Goal: Navigation & Orientation: Go to known website

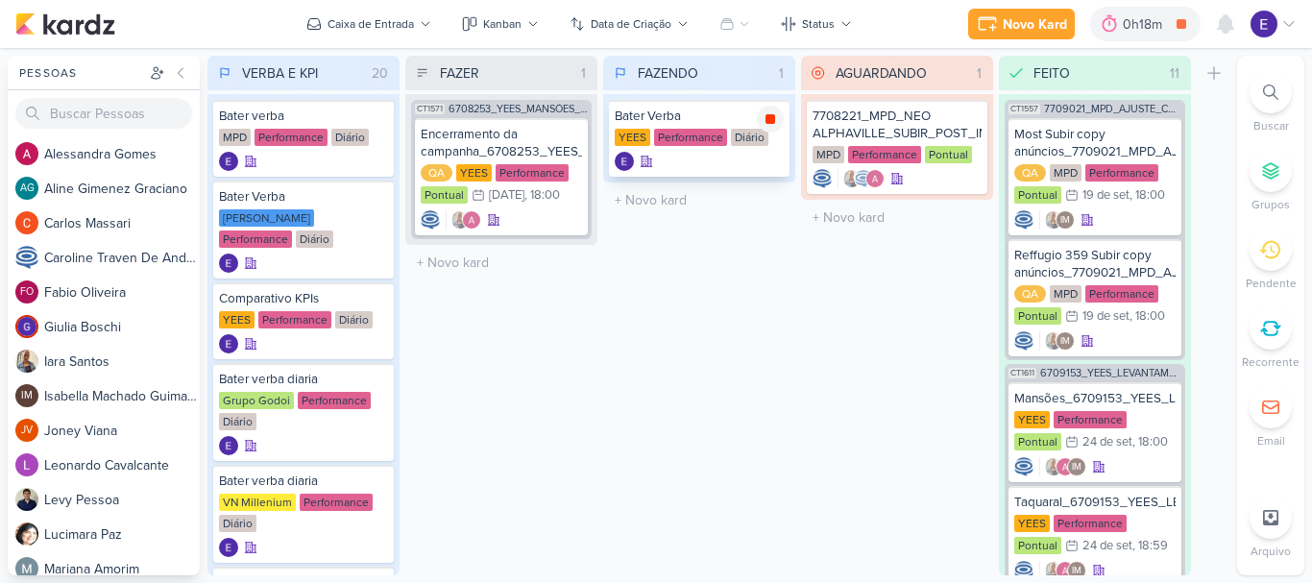
click at [767, 122] on icon at bounding box center [771, 119] width 10 height 10
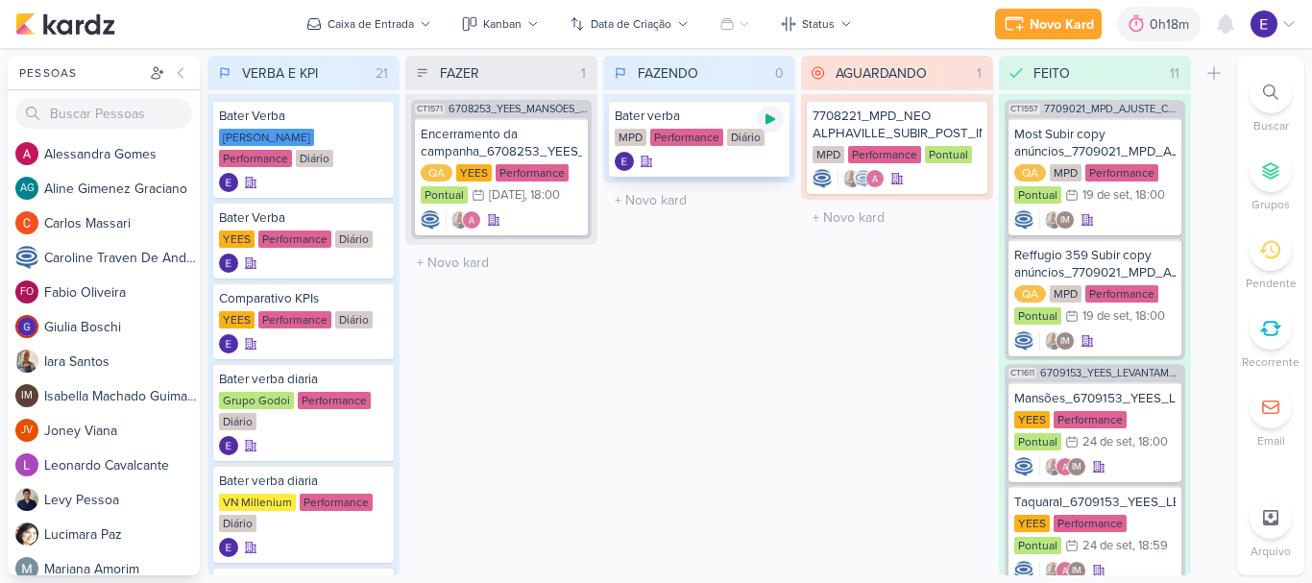
click at [759, 123] on div at bounding box center [770, 119] width 27 height 27
click at [766, 126] on icon at bounding box center [770, 118] width 15 height 15
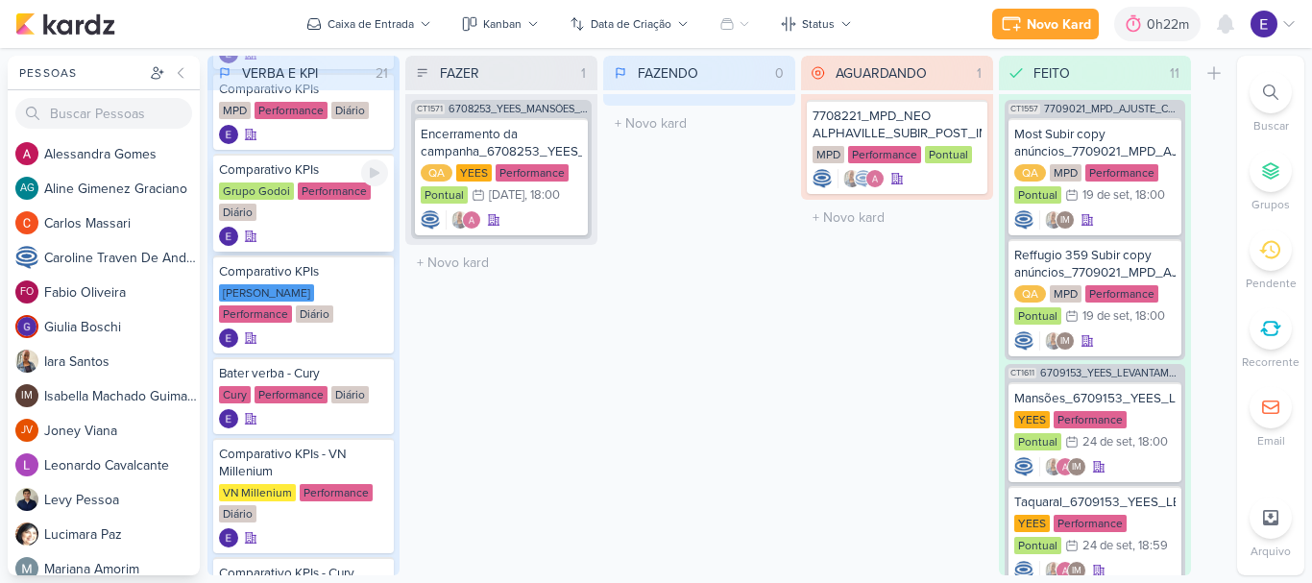
scroll to position [576, 0]
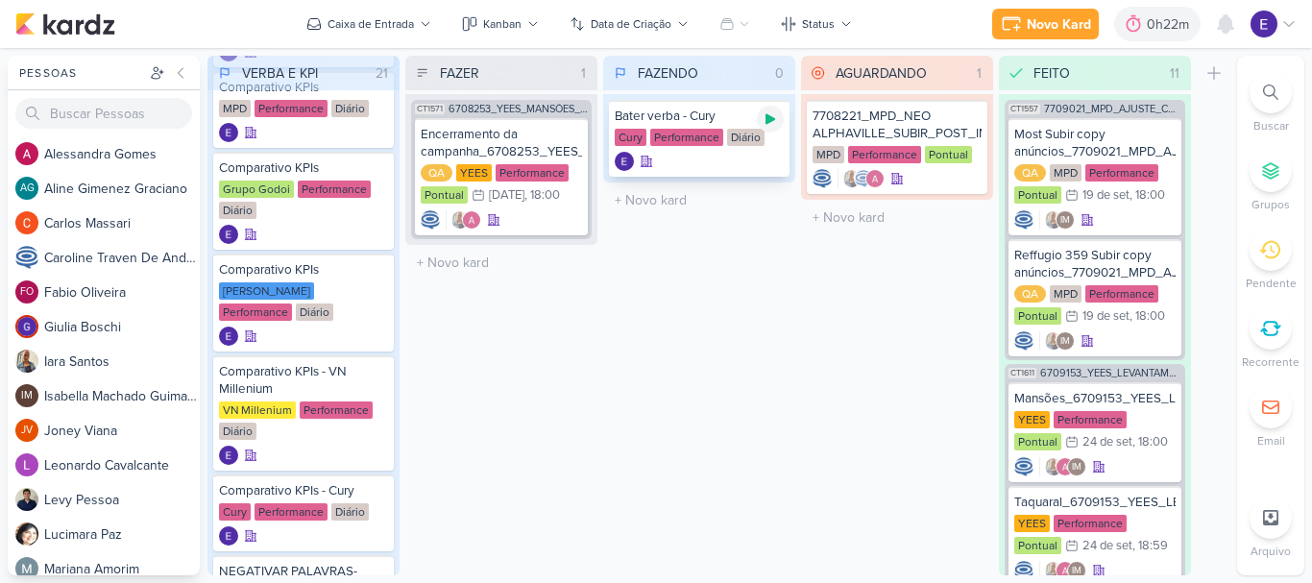
click at [775, 125] on icon at bounding box center [770, 118] width 15 height 15
click at [773, 121] on icon at bounding box center [771, 119] width 10 height 10
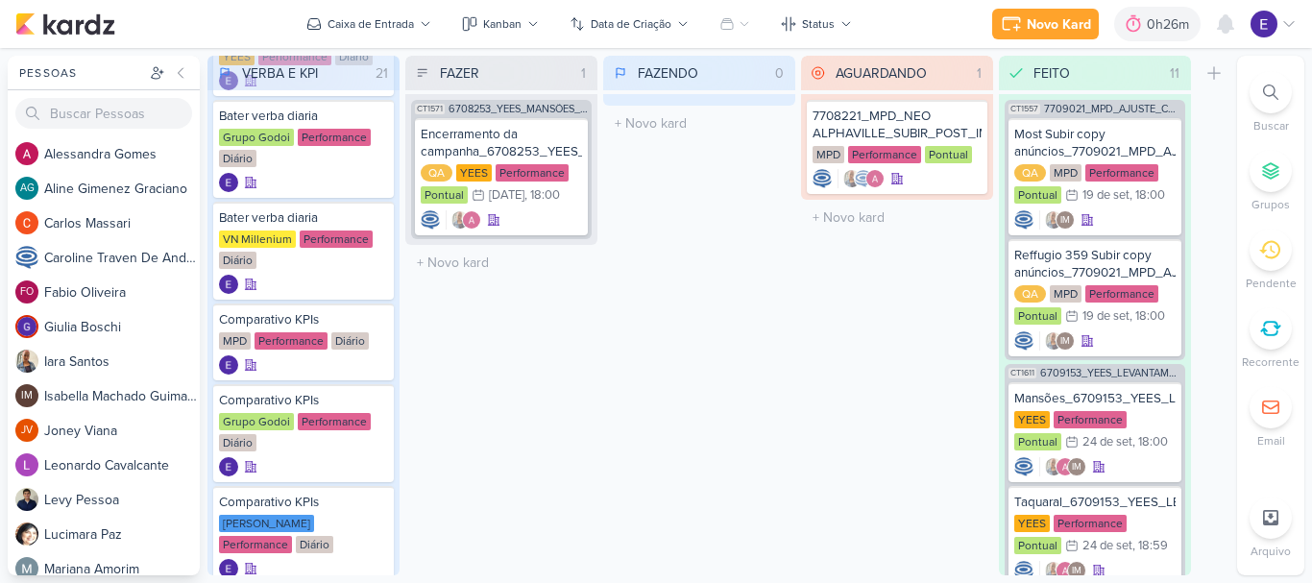
scroll to position [288, 0]
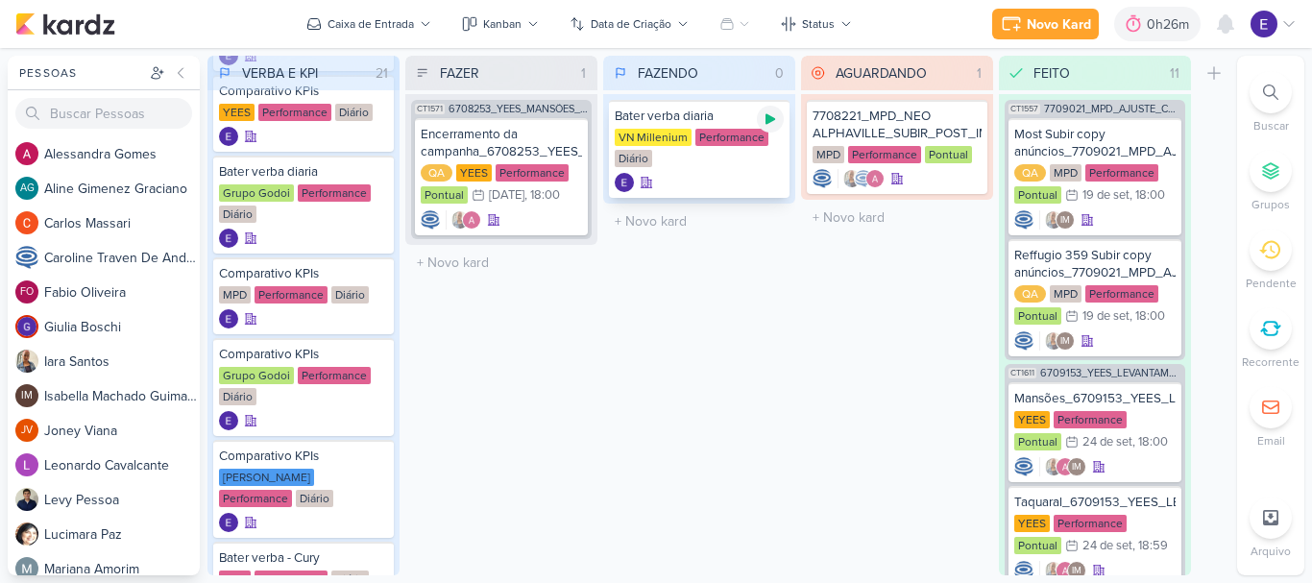
click at [768, 120] on icon at bounding box center [771, 119] width 10 height 11
click at [776, 113] on icon at bounding box center [770, 118] width 15 height 15
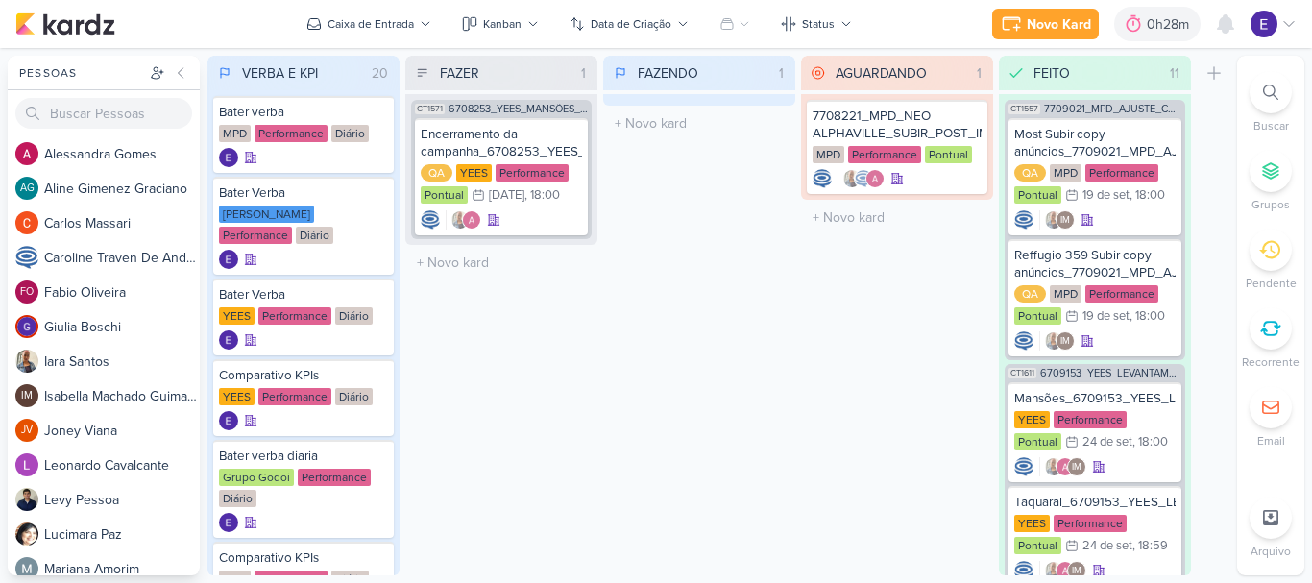
scroll to position [0, 0]
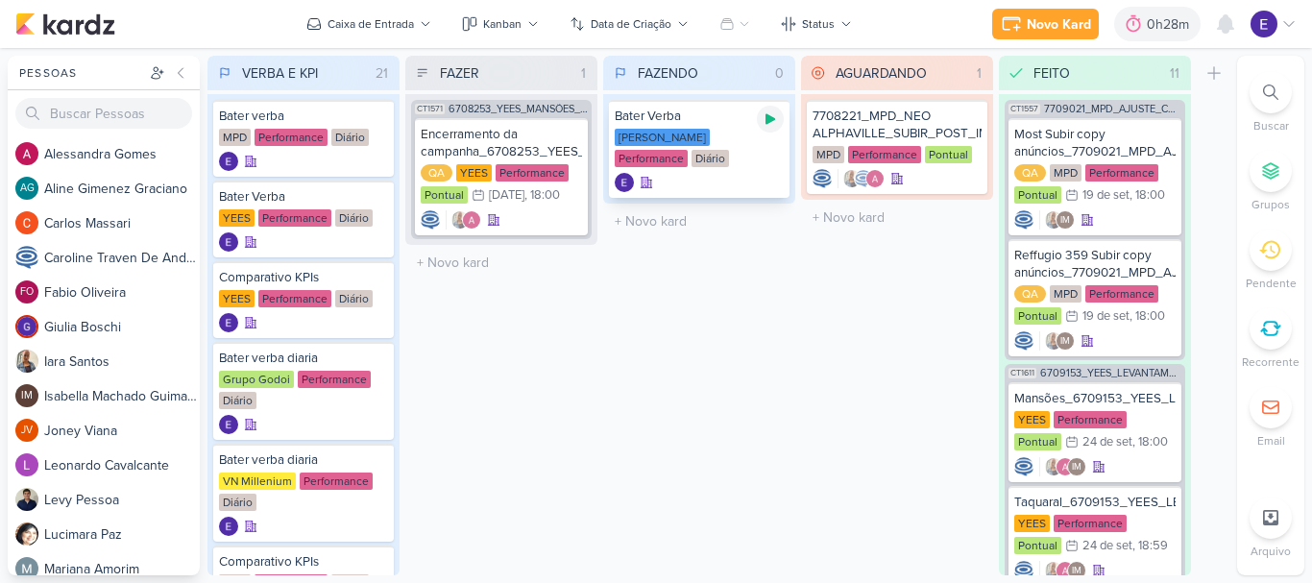
click at [763, 129] on div at bounding box center [770, 119] width 27 height 27
click at [767, 112] on icon at bounding box center [770, 118] width 15 height 15
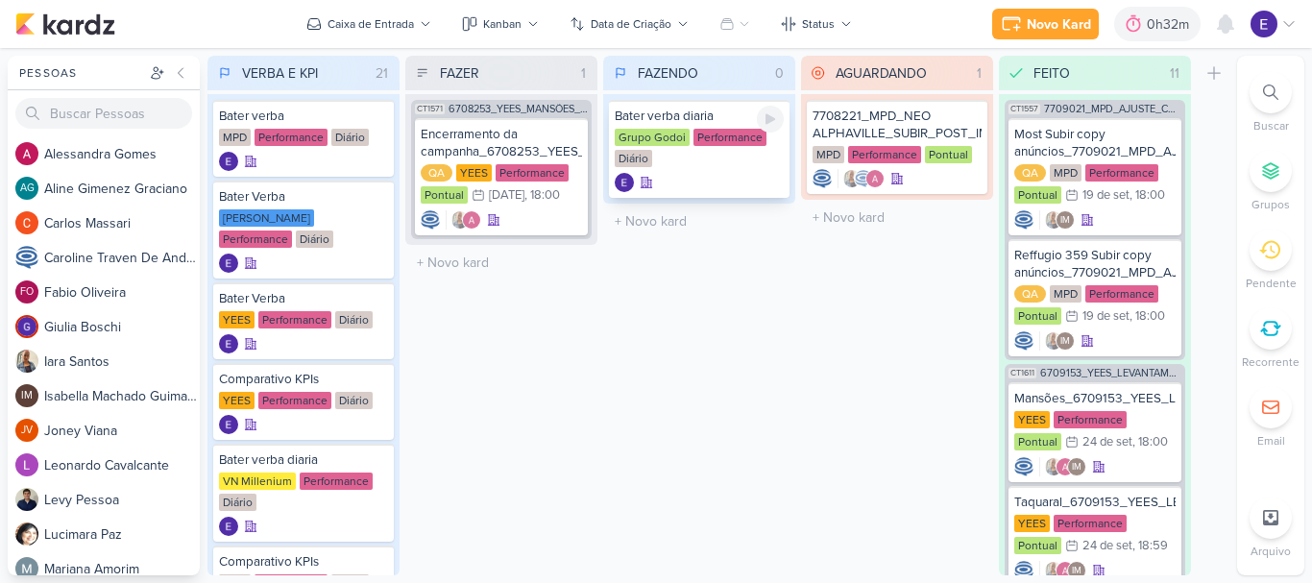
click at [770, 119] on icon at bounding box center [771, 119] width 10 height 11
click at [773, 117] on icon at bounding box center [771, 119] width 10 height 10
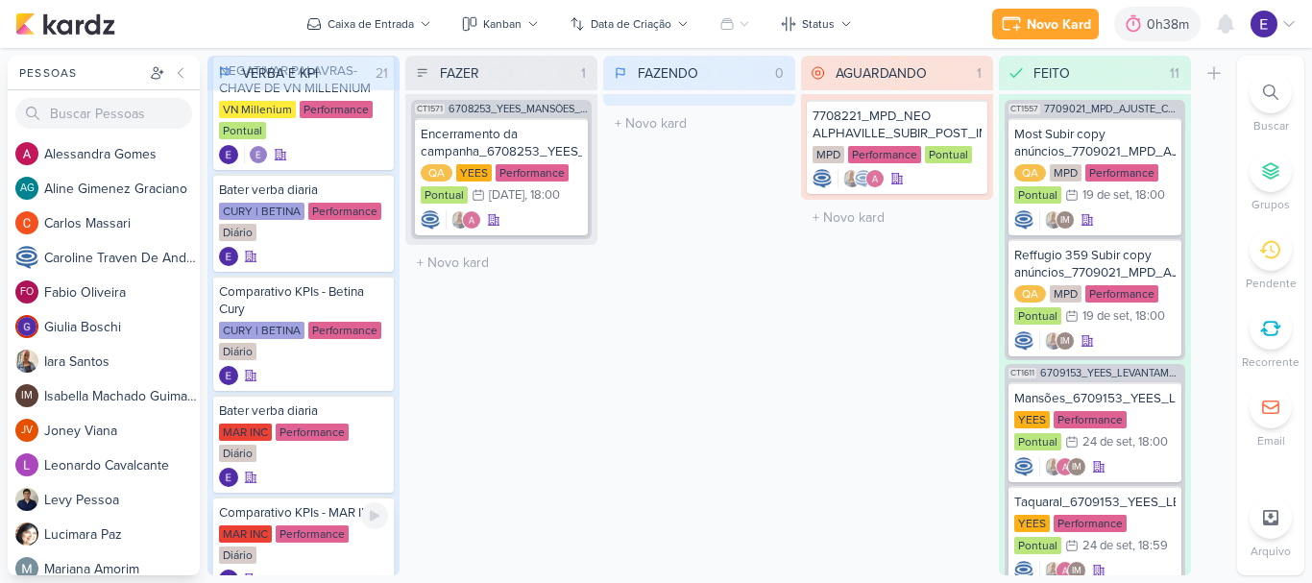
scroll to position [1447, 0]
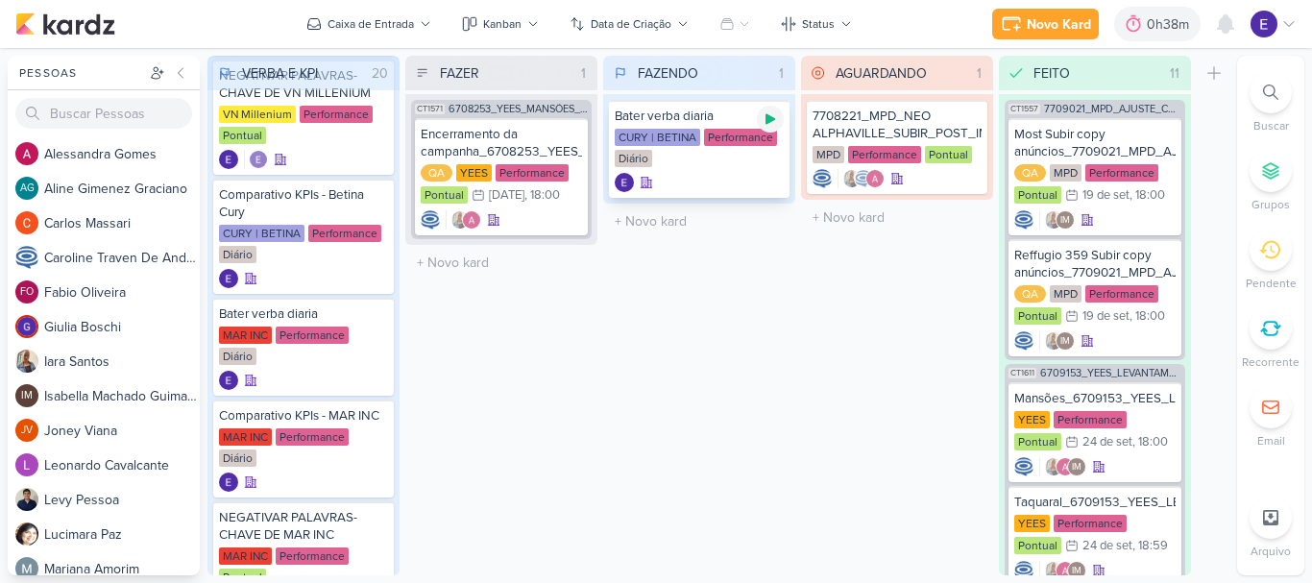
click at [768, 123] on icon at bounding box center [771, 119] width 10 height 11
click at [768, 119] on icon at bounding box center [771, 119] width 10 height 10
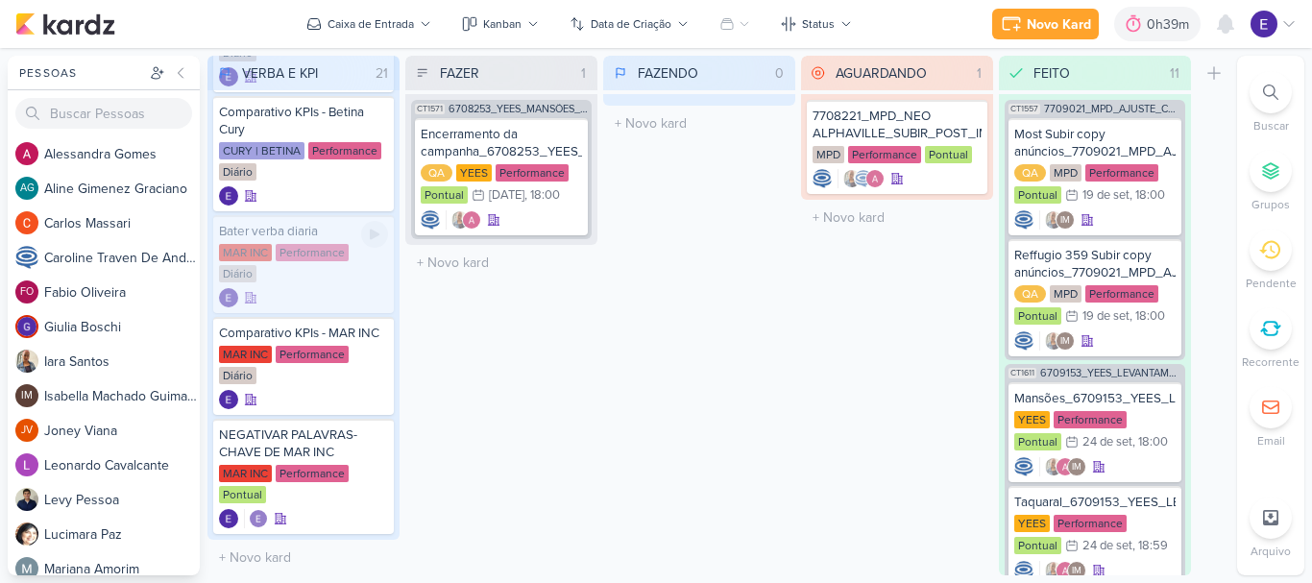
scroll to position [1537, 0]
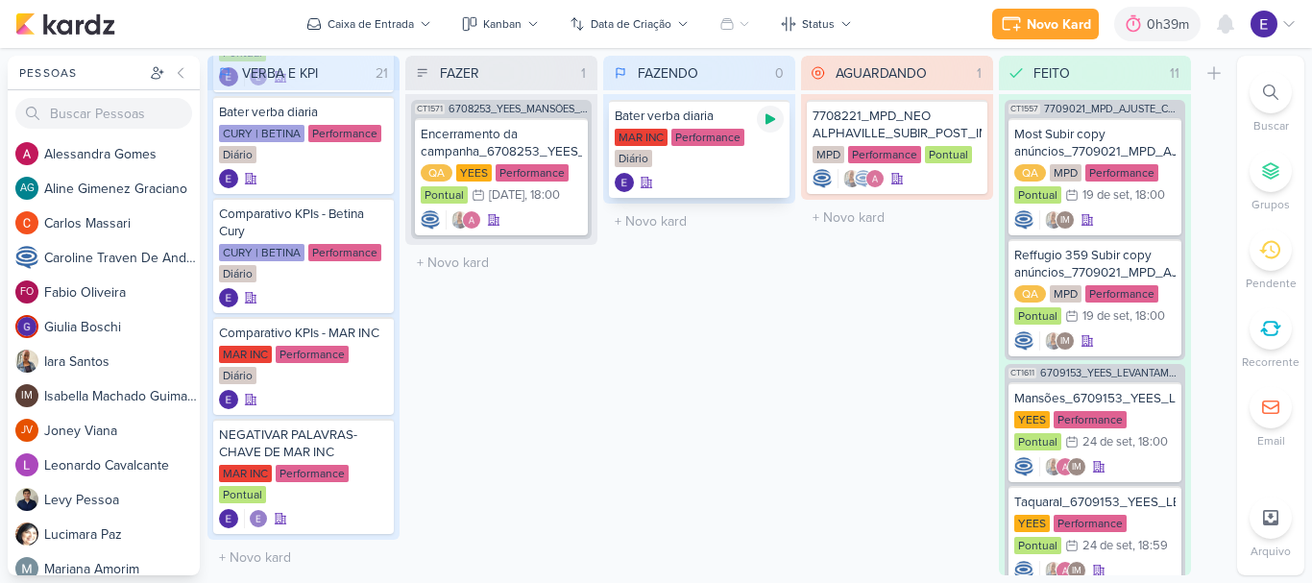
click at [778, 126] on div at bounding box center [770, 119] width 27 height 27
click at [775, 113] on icon at bounding box center [770, 118] width 15 height 15
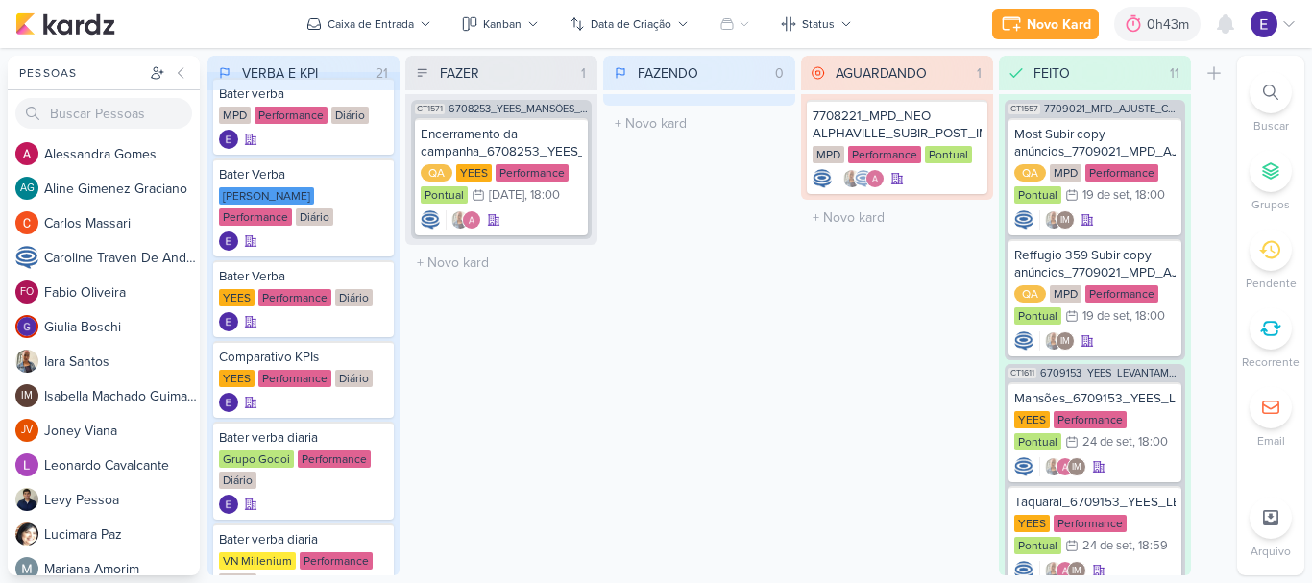
scroll to position [6, 0]
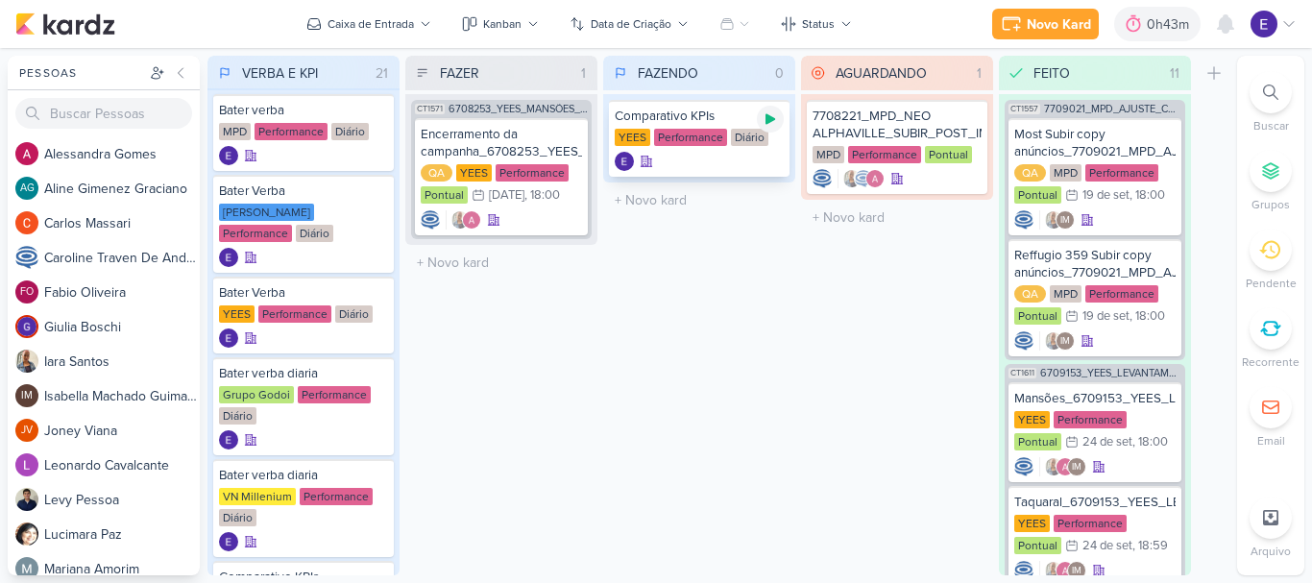
click at [769, 120] on icon at bounding box center [771, 119] width 10 height 11
click at [722, 162] on div at bounding box center [699, 161] width 169 height 19
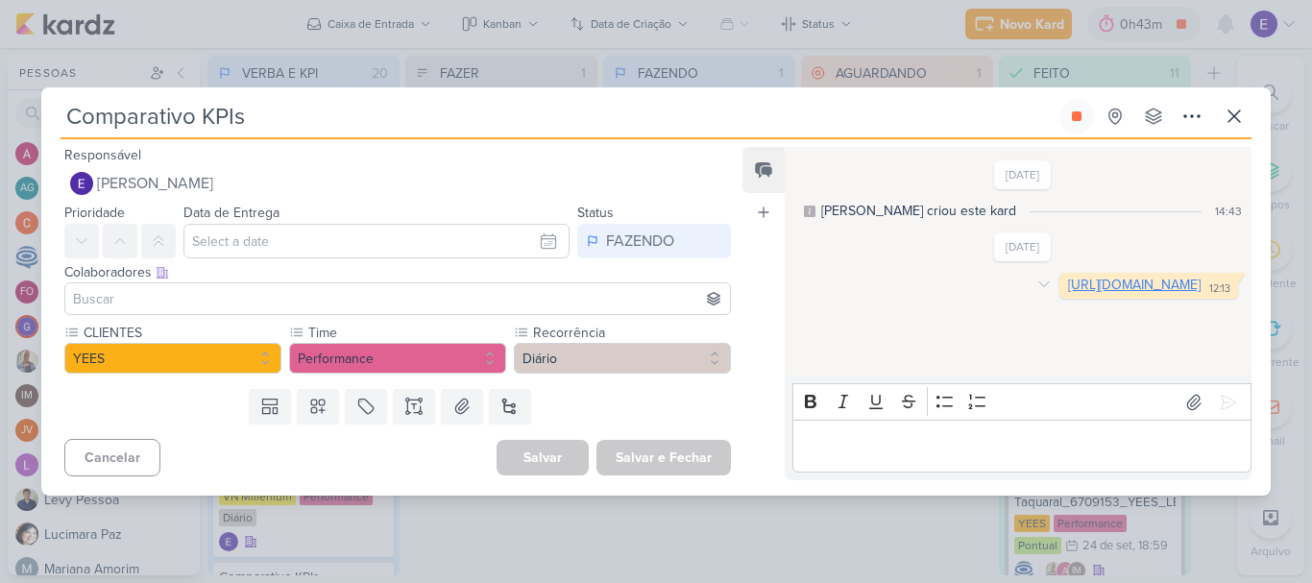
click at [1068, 293] on link "[URL][DOMAIN_NAME]" at bounding box center [1134, 285] width 133 height 16
